Goal: Transaction & Acquisition: Purchase product/service

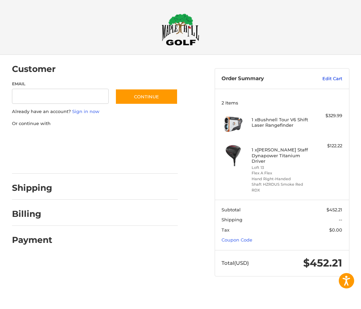
click at [331, 78] on link "Edit Cart" at bounding box center [323, 78] width 38 height 7
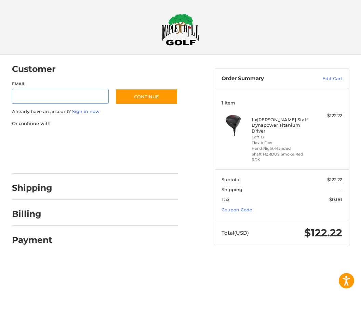
type input "**********"
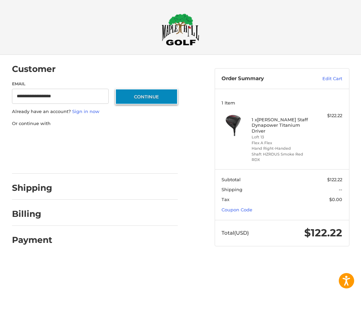
click at [141, 100] on button "Continue" at bounding box center [146, 97] width 63 height 16
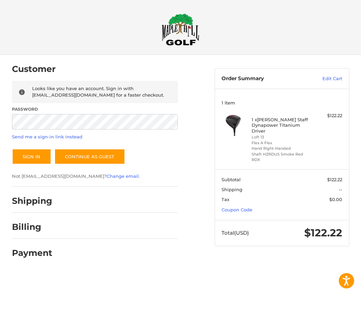
click at [31, 156] on button "Sign In" at bounding box center [31, 156] width 39 height 16
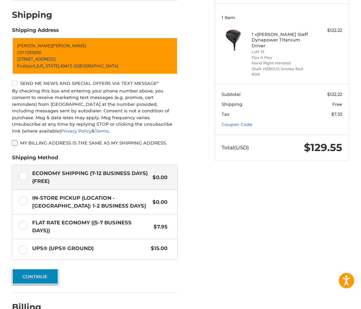
scroll to position [85, 0]
click at [51, 269] on button "Continue" at bounding box center [35, 276] width 47 height 16
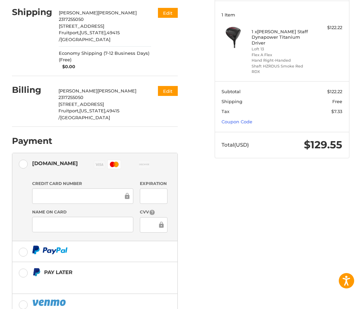
scroll to position [82, 0]
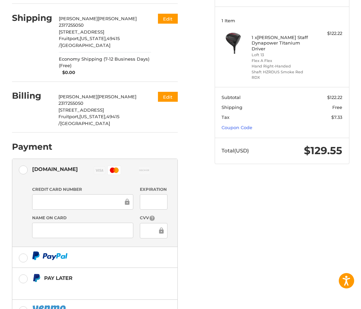
drag, startPoint x: 166, startPoint y: 17, endPoint x: 166, endPoint y: 100, distance: 82.4
click at [166, 17] on button "Edit" at bounding box center [168, 19] width 20 height 10
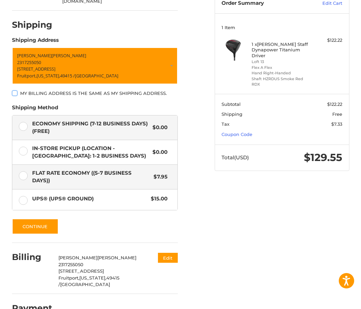
scroll to position [81, 0]
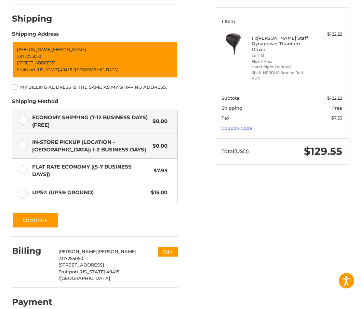
click at [22, 140] on label "In-Store Pickup (Location - [GEOGRAPHIC_DATA]: 1-2 BUSINESS DAYS) $0.00" at bounding box center [94, 146] width 165 height 24
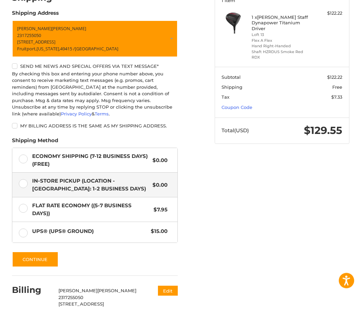
scroll to position [104, 0]
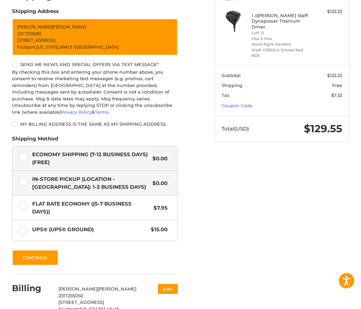
click at [25, 147] on label "Economy Shipping (7-12 Business Days) (Free) $0.00" at bounding box center [94, 158] width 165 height 24
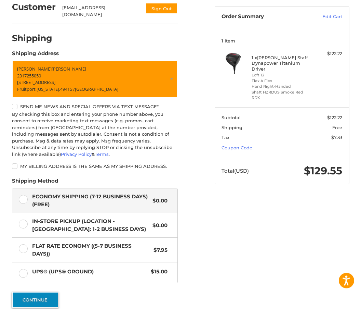
scroll to position [62, 0]
click at [48, 291] on button "Continue" at bounding box center [35, 299] width 47 height 16
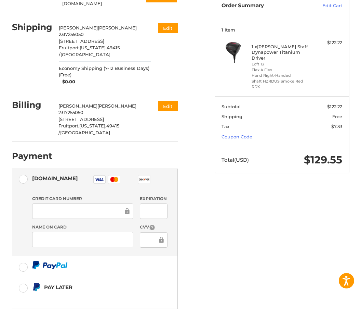
scroll to position [73, 0]
click at [55, 204] on div at bounding box center [82, 211] width 101 height 15
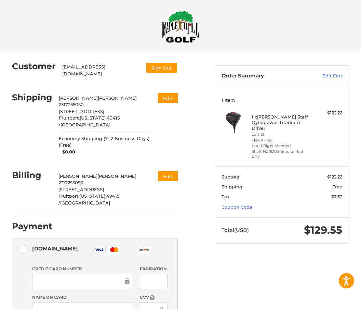
scroll to position [0, 0]
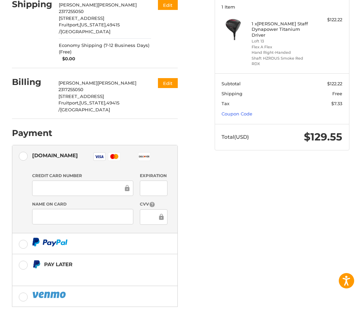
scroll to position [101, 0]
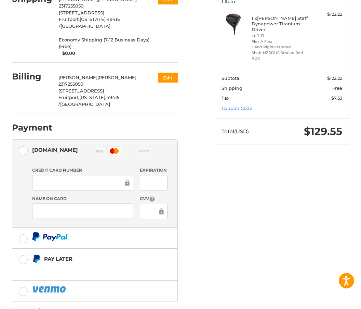
drag, startPoint x: 106, startPoint y: 308, endPoint x: 106, endPoint y: 314, distance: 6.5
